Goal: Transaction & Acquisition: Purchase product/service

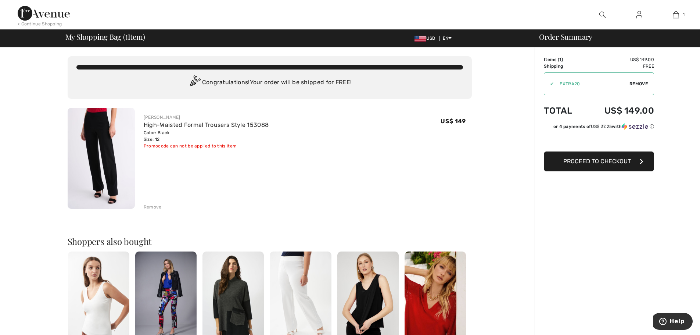
click at [35, 12] on img at bounding box center [44, 13] width 52 height 15
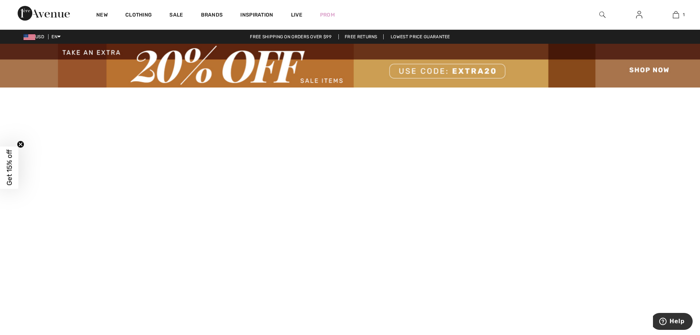
click at [325, 78] on img at bounding box center [350, 66] width 700 height 44
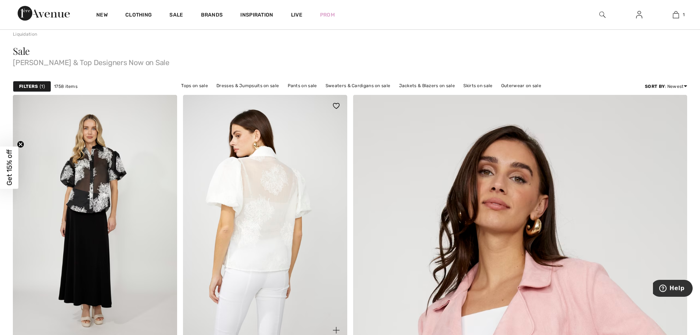
scroll to position [73, 0]
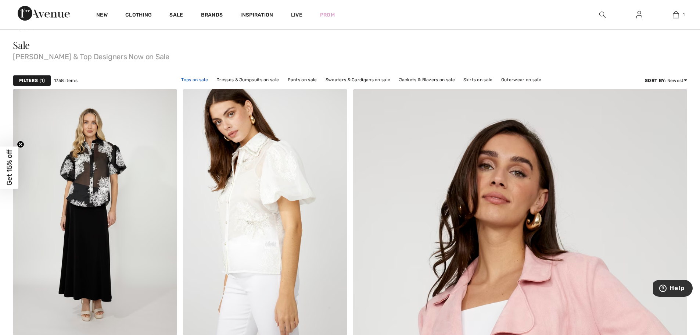
click at [192, 77] on link "Tops on sale" at bounding box center [194, 80] width 34 height 10
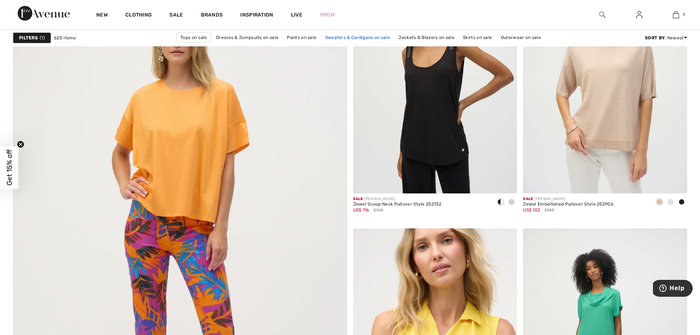
scroll to position [2387, 0]
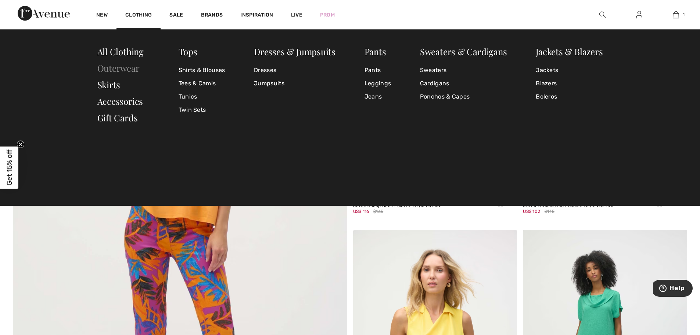
click at [122, 70] on link "Outerwear" at bounding box center [118, 68] width 42 height 12
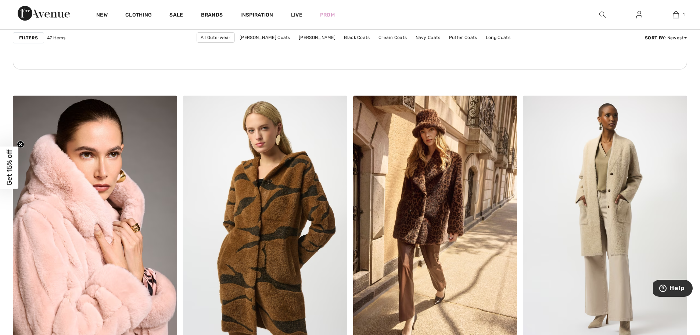
scroll to position [1277, 0]
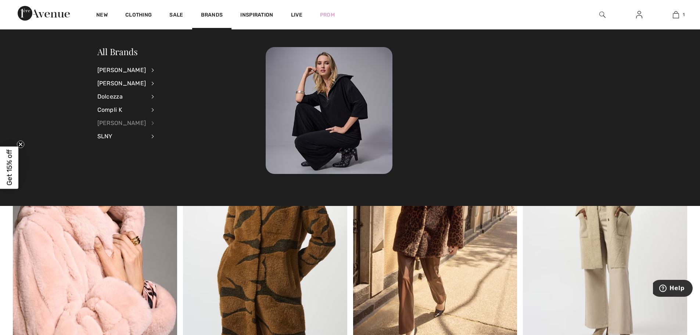
click at [118, 122] on div "[PERSON_NAME]" at bounding box center [121, 122] width 49 height 13
click at [170, 71] on link "View All" at bounding box center [190, 70] width 54 height 12
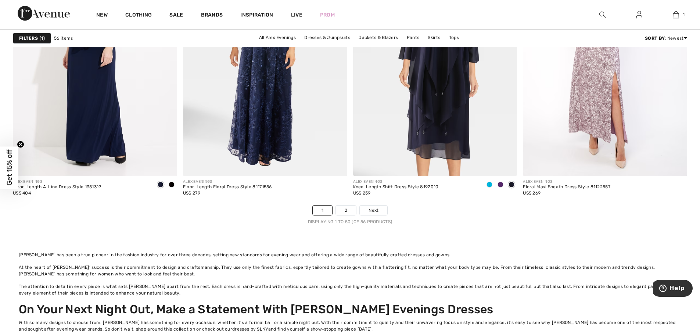
scroll to position [4444, 0]
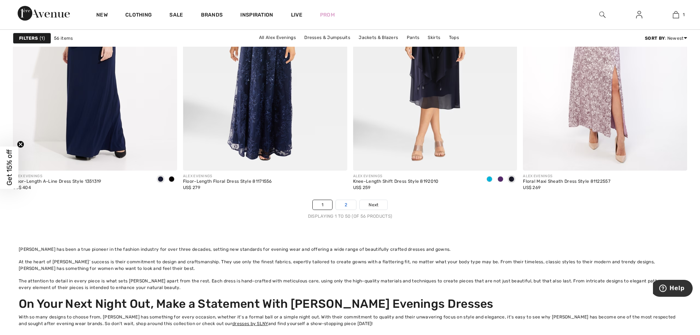
click at [346, 200] on link "2" at bounding box center [346, 205] width 20 height 10
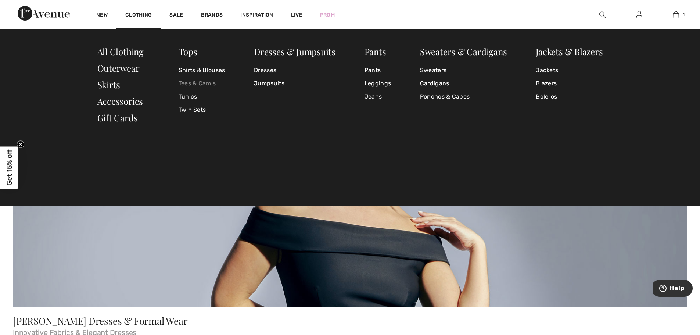
click at [196, 85] on link "Tees & Camis" at bounding box center [201, 83] width 47 height 13
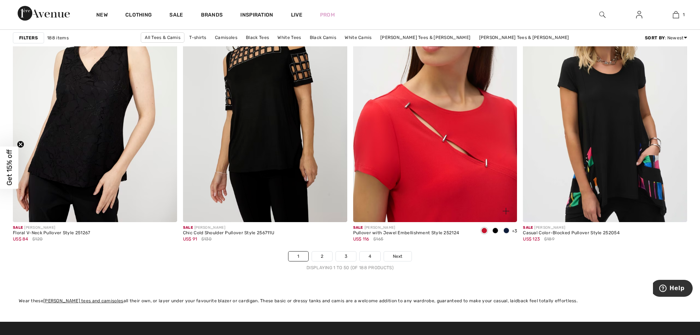
scroll to position [4188, 0]
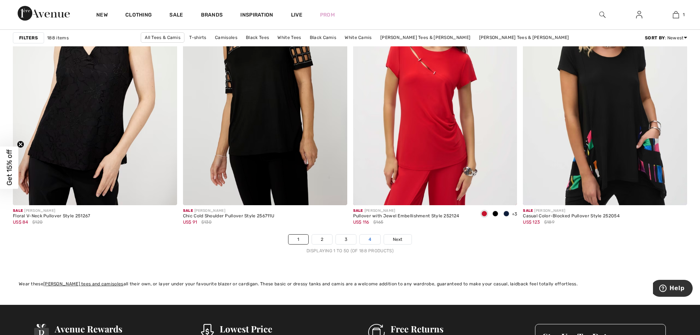
click at [368, 241] on link "4" at bounding box center [370, 239] width 20 height 10
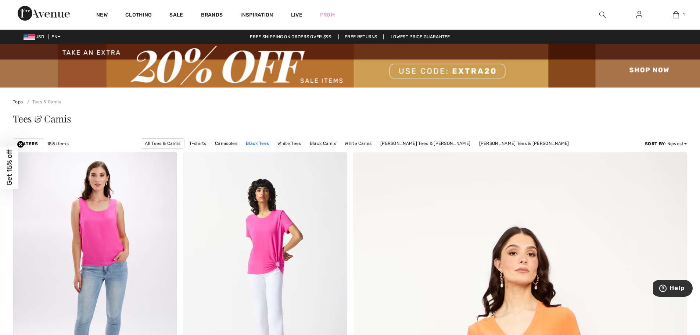
click at [273, 143] on link "Black Tees" at bounding box center [257, 143] width 30 height 10
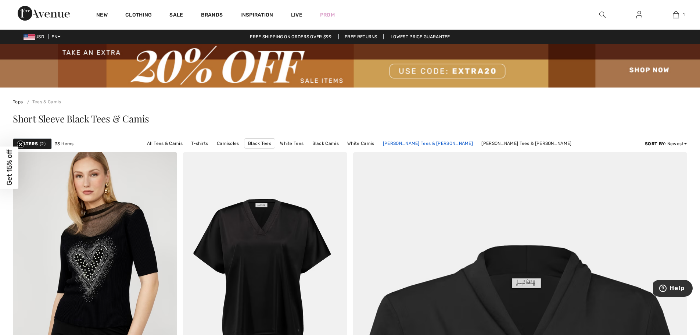
click at [435, 138] on div "Filters 2 33 items All Tees & Camis T-shirts Camisoles Black Tees White Tees Bl…" at bounding box center [350, 143] width 674 height 17
click at [435, 143] on link "[PERSON_NAME] Tees & [PERSON_NAME]" at bounding box center [427, 143] width 97 height 10
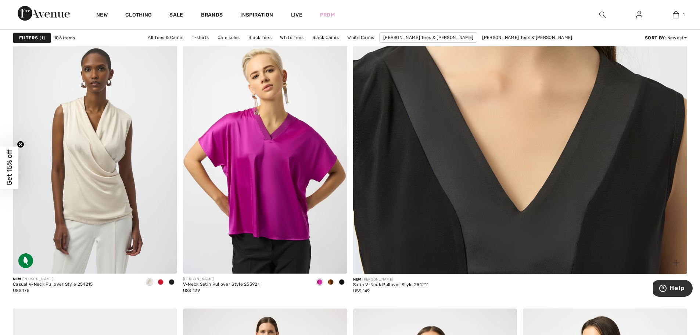
scroll to position [404, 0]
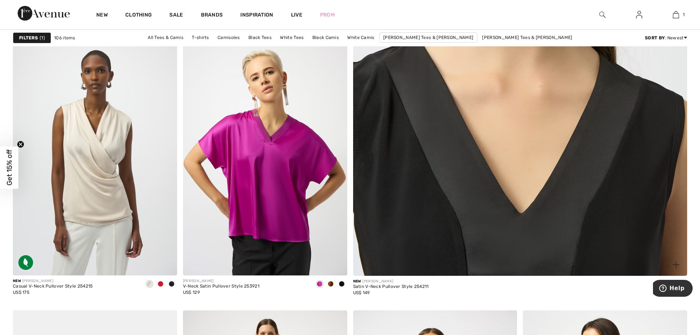
click at [418, 183] on img at bounding box center [520, 48] width 401 height 601
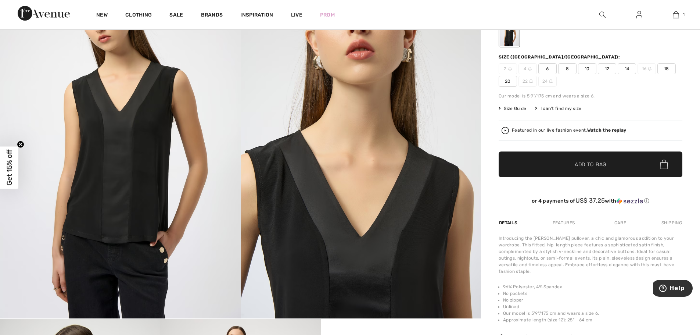
scroll to position [147, 0]
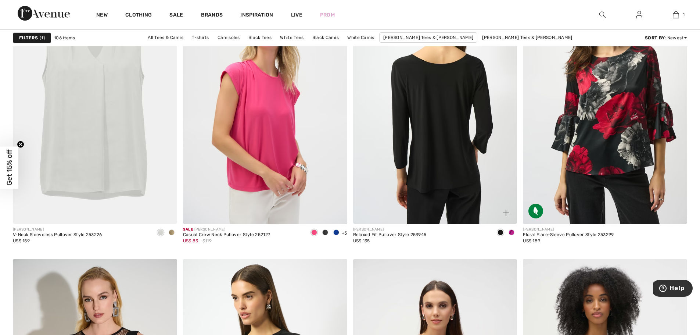
scroll to position [1396, 0]
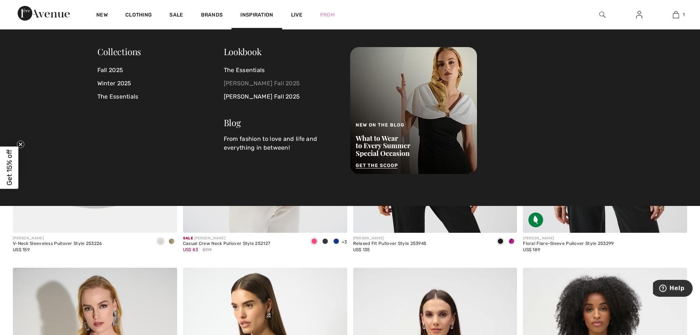
click at [277, 83] on link "[PERSON_NAME] Fall 2025" at bounding box center [283, 83] width 118 height 13
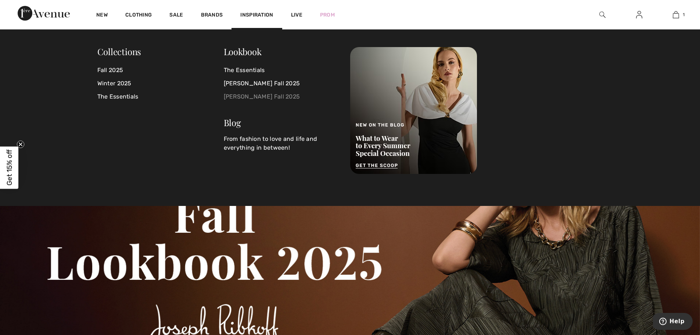
click at [243, 97] on link "Frank Lyman Fall 2025" at bounding box center [283, 96] width 118 height 13
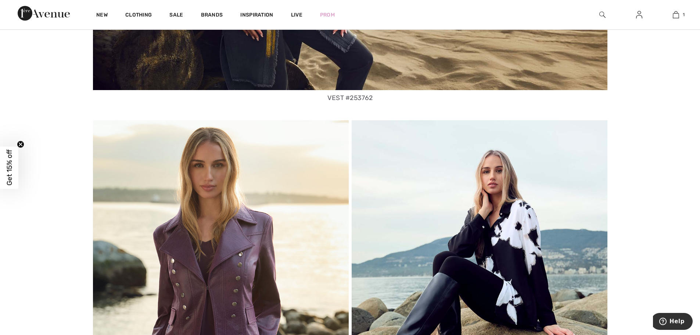
scroll to position [1377, 0]
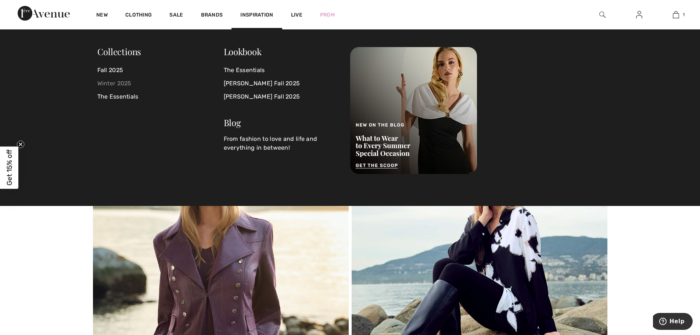
click at [109, 86] on link "Winter 2025" at bounding box center [160, 83] width 126 height 13
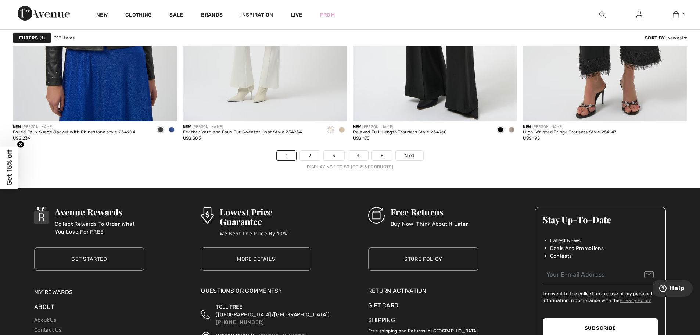
scroll to position [4235, 0]
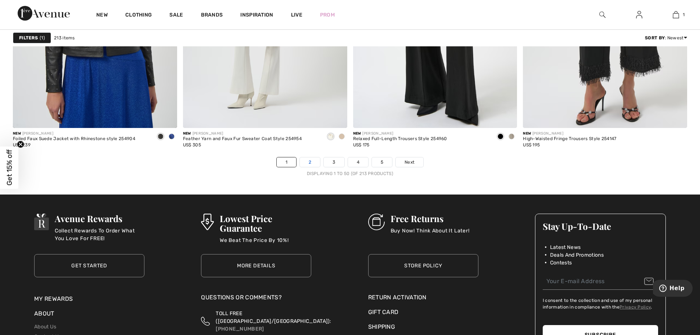
click at [317, 160] on link "2" at bounding box center [310, 162] width 20 height 10
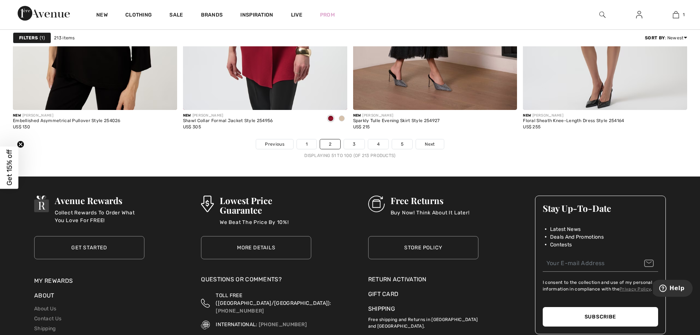
scroll to position [4235, 0]
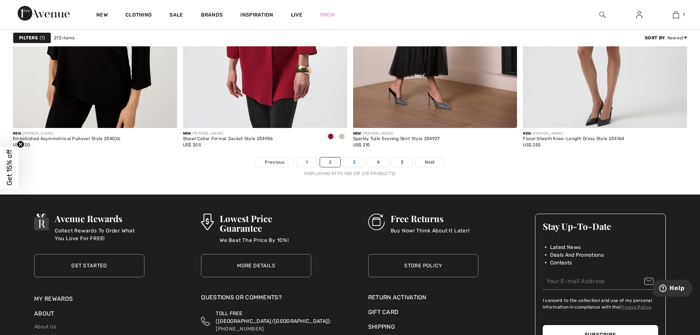
click at [358, 164] on link "3" at bounding box center [354, 162] width 20 height 10
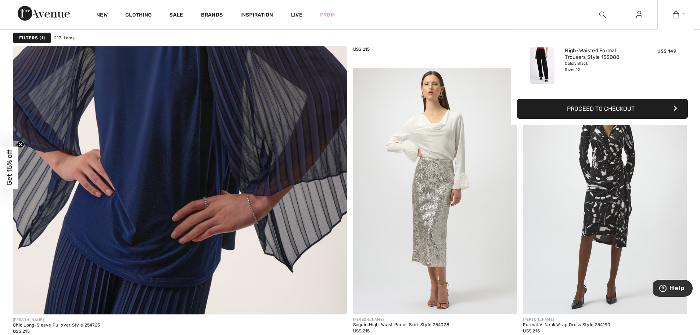
scroll to position [2509, 0]
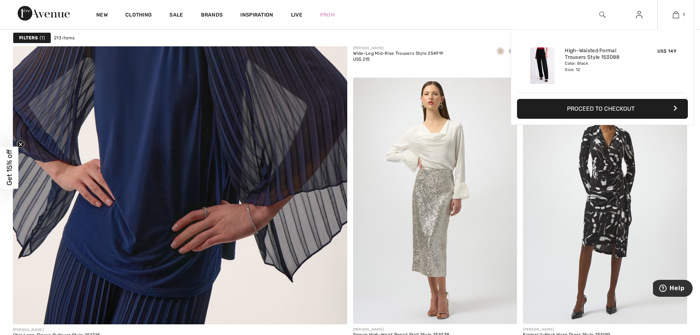
click at [626, 110] on button "Proceed to Checkout" at bounding box center [602, 109] width 171 height 20
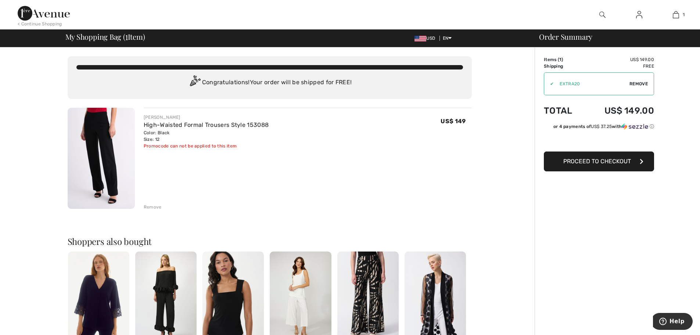
click at [596, 165] on button "Proceed to Checkout" at bounding box center [599, 161] width 110 height 20
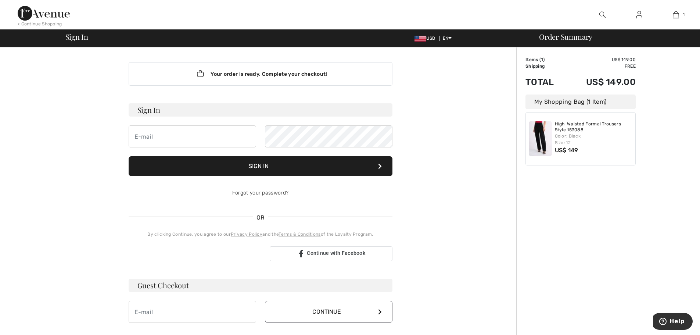
click at [168, 289] on h3 "Guest Checkout" at bounding box center [261, 284] width 264 height 13
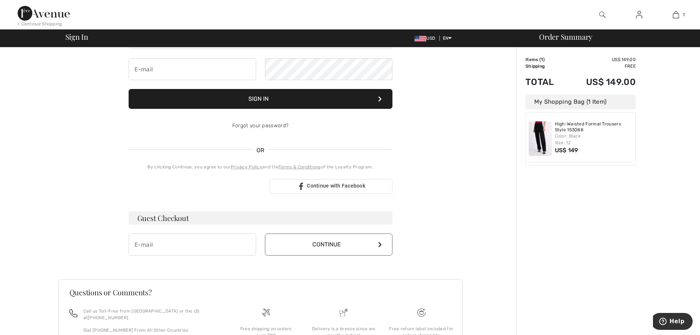
scroll to position [73, 0]
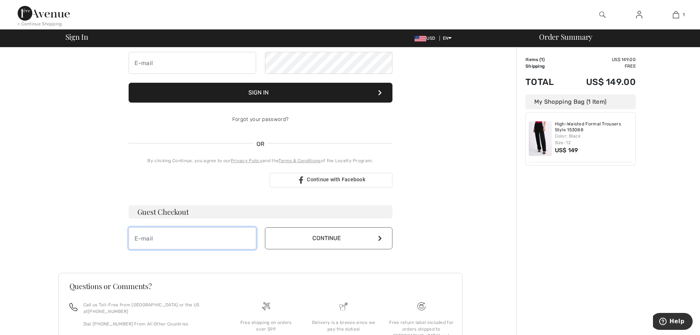
click at [169, 229] on input "email" at bounding box center [192, 238] width 127 height 22
type input "medctr1555@gmail.com"
click at [348, 240] on button "Continue" at bounding box center [328, 238] width 127 height 22
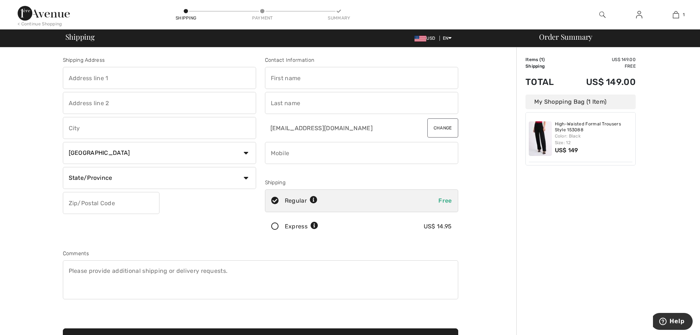
click at [153, 79] on input "text" at bounding box center [159, 78] width 193 height 22
type input "900 PALISADE AVE"
type input "APT 9F"
type input "Fort [PERSON_NAME]"
select select "US"
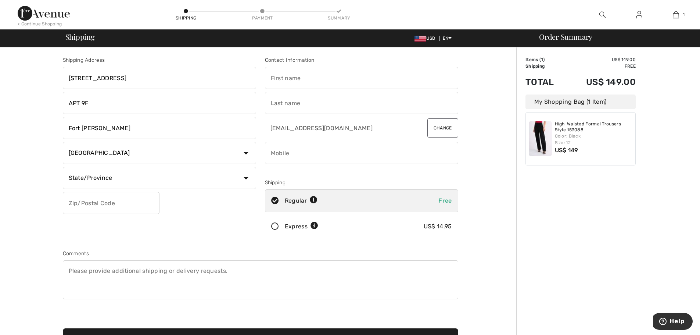
select select "NJ"
type input "07024"
type input "[PERSON_NAME]"
type input "Goldfischer"
type input "2018035323"
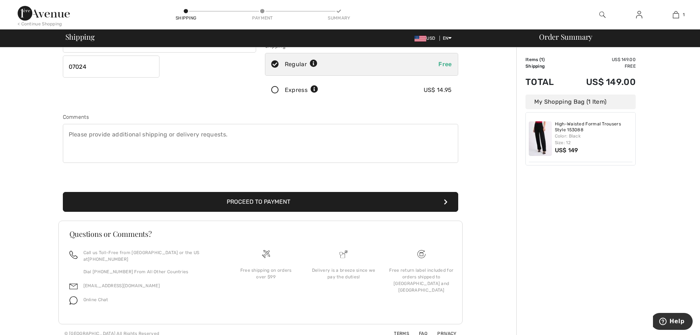
scroll to position [137, 0]
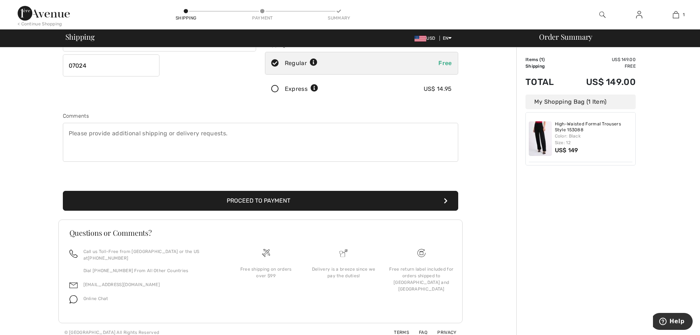
click at [307, 200] on button "Proceed to Payment" at bounding box center [260, 201] width 395 height 20
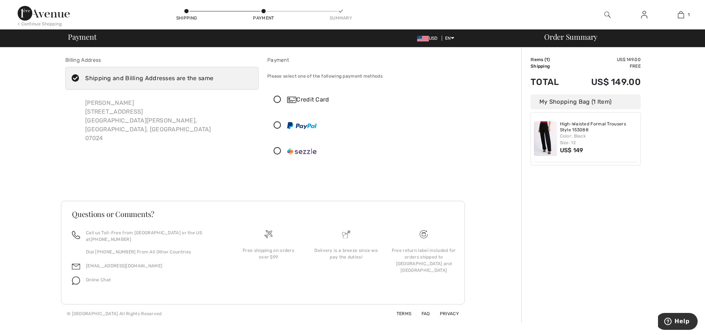
click at [273, 100] on icon at bounding box center [277, 100] width 19 height 8
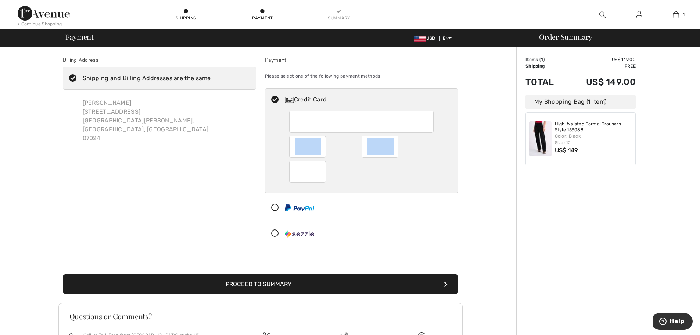
click at [24, 13] on div "< Continue Shopping Shipping Payment Summary 1 Added to Bag [PERSON_NAME] High-…" at bounding box center [350, 212] width 700 height 425
click at [392, 209] on div at bounding box center [358, 207] width 187 height 22
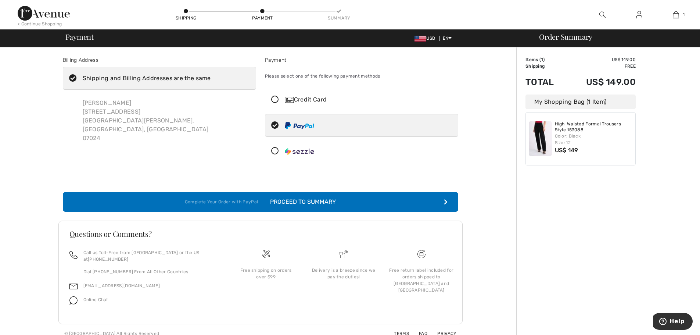
click at [326, 200] on div "Proceed to Summary" at bounding box center [300, 201] width 72 height 9
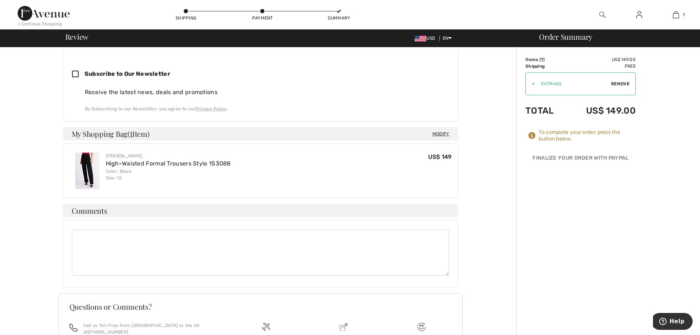
scroll to position [304, 0]
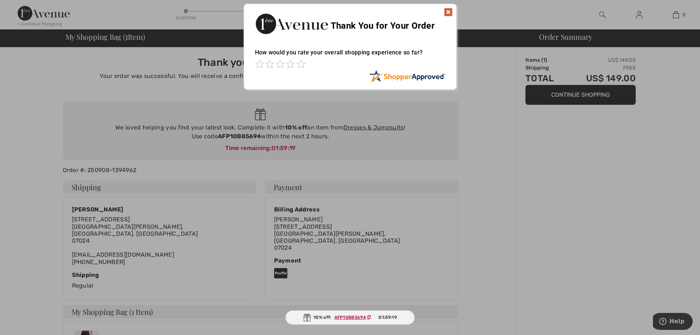
click at [452, 13] on img at bounding box center [448, 12] width 9 height 9
